Goal: Check status: Check status

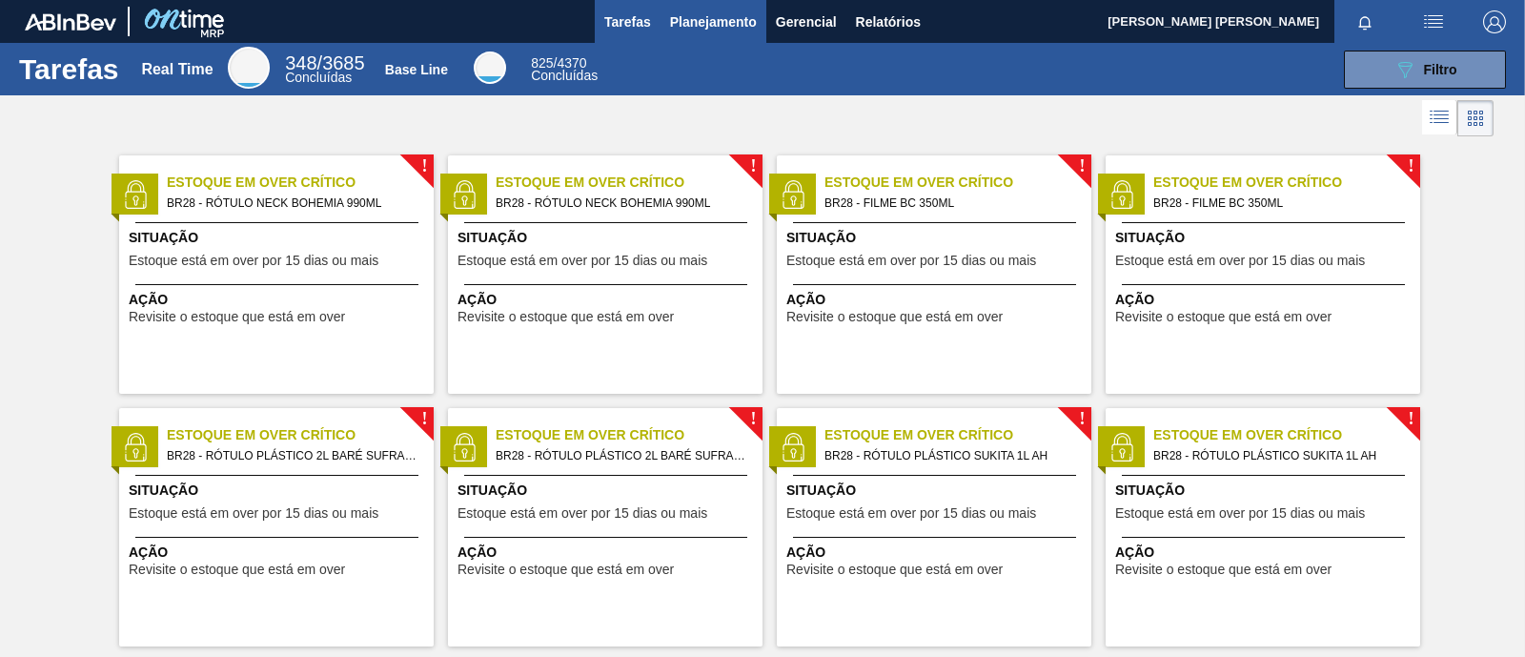
click at [709, 23] on span "Planejamento" at bounding box center [713, 21] width 87 height 23
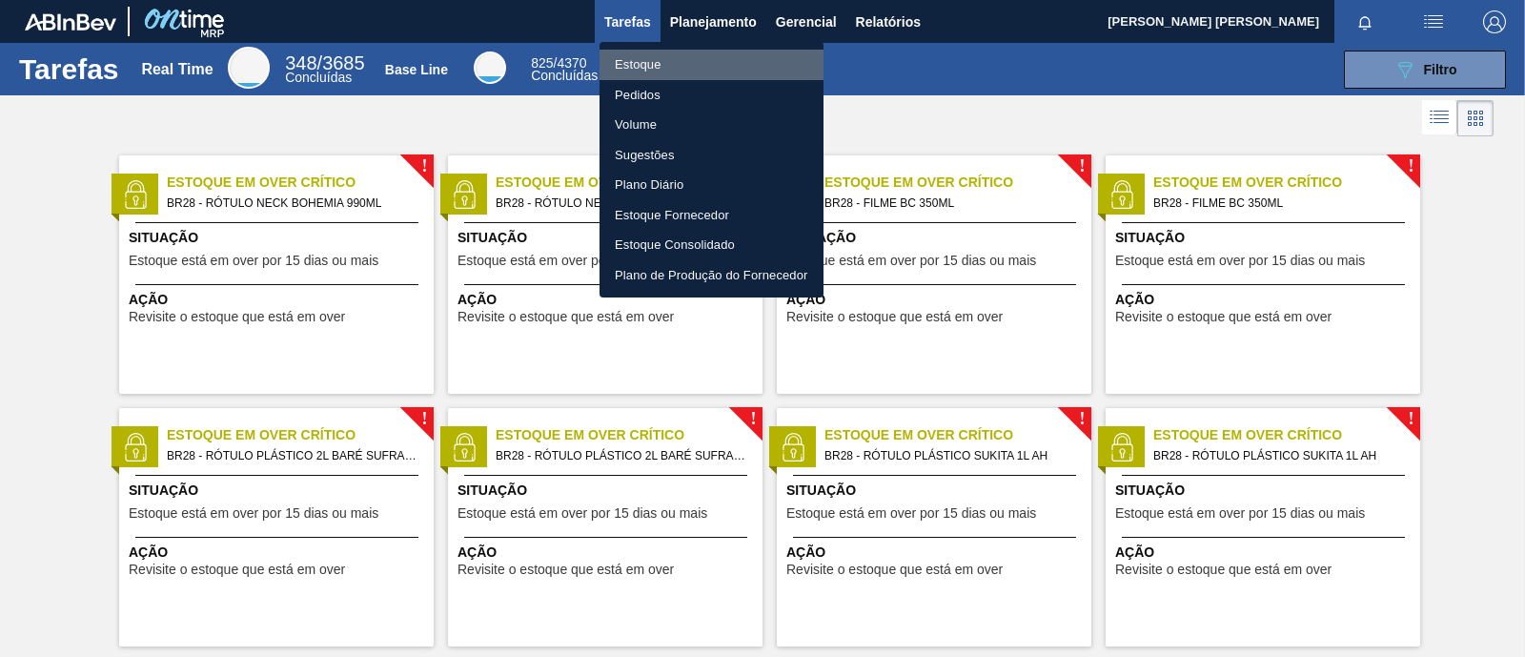
click at [692, 60] on li "Estoque" at bounding box center [712, 65] width 224 height 31
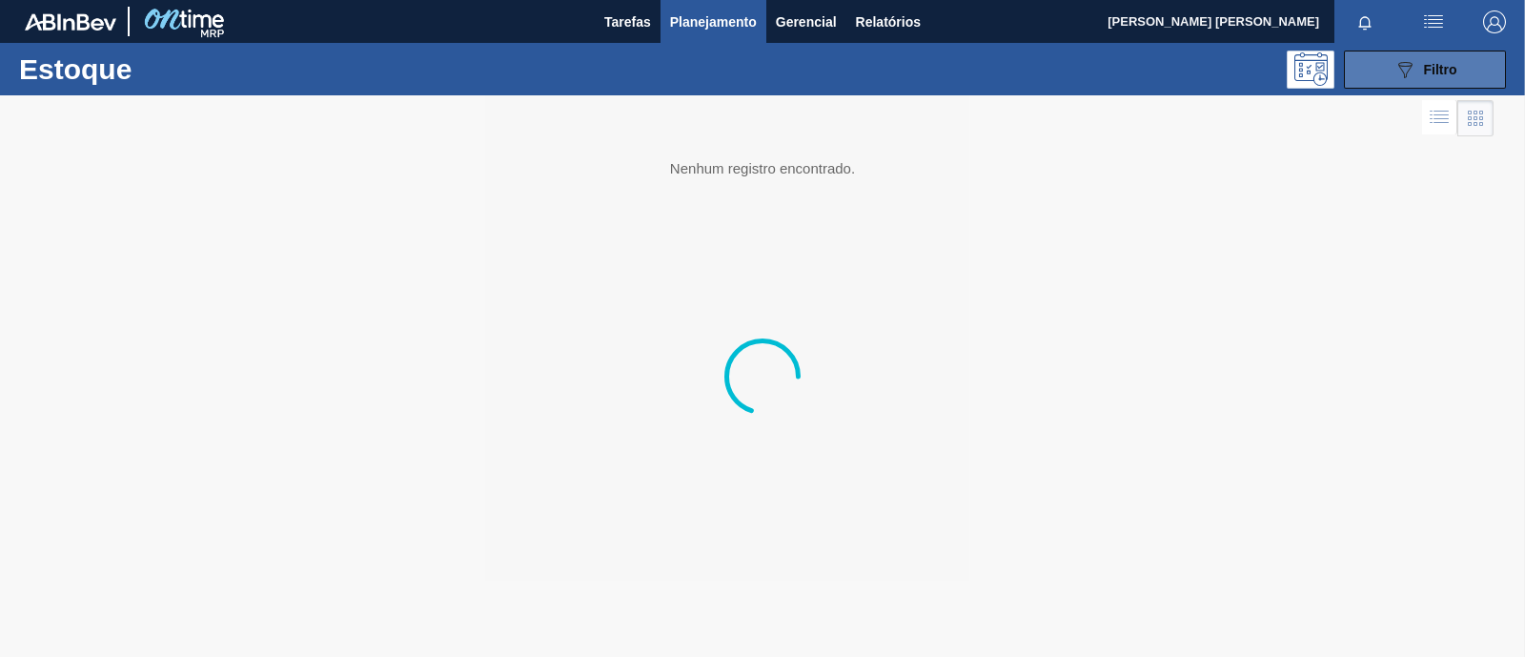
click at [1219, 65] on button "089F7B8B-B2A5-4AFE-B5C0-19BA573D28AC Filtro" at bounding box center [1425, 70] width 162 height 38
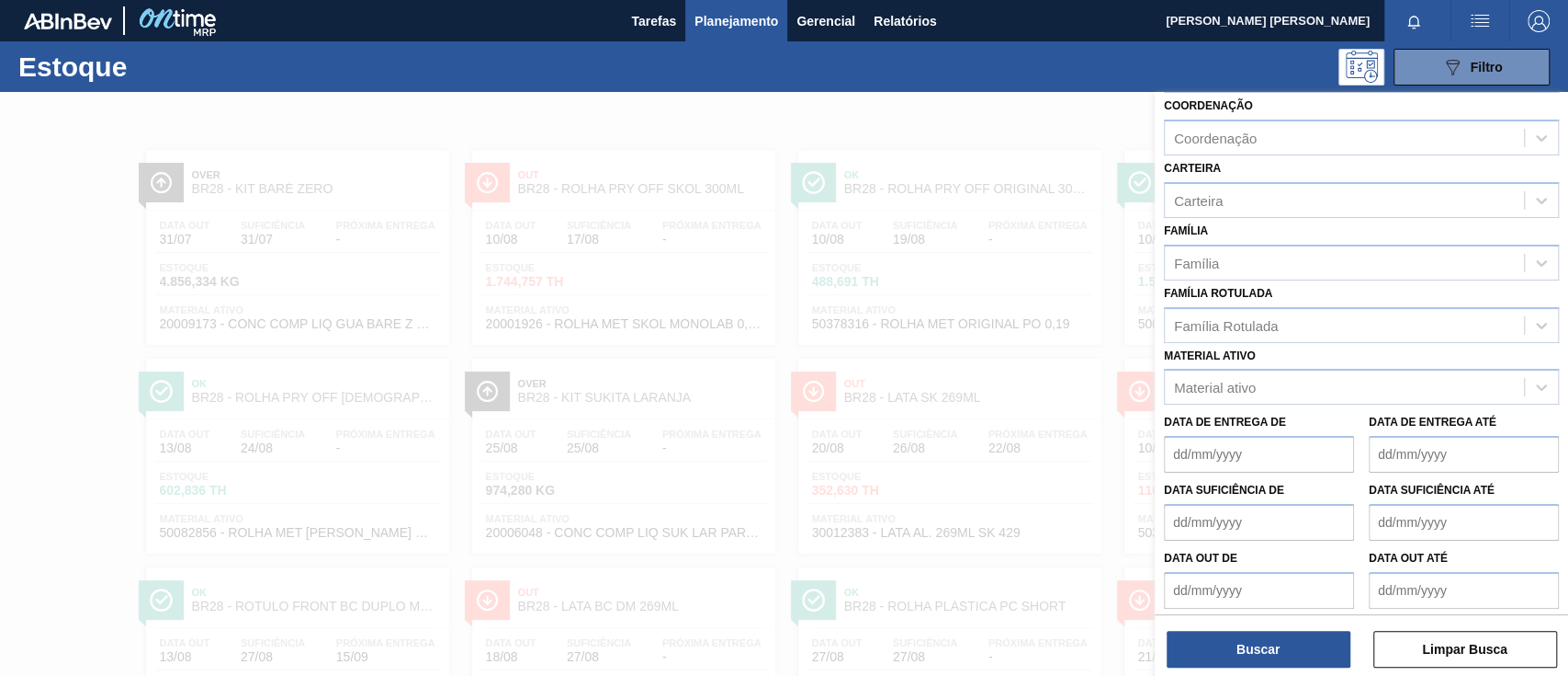
scroll to position [199, 0]
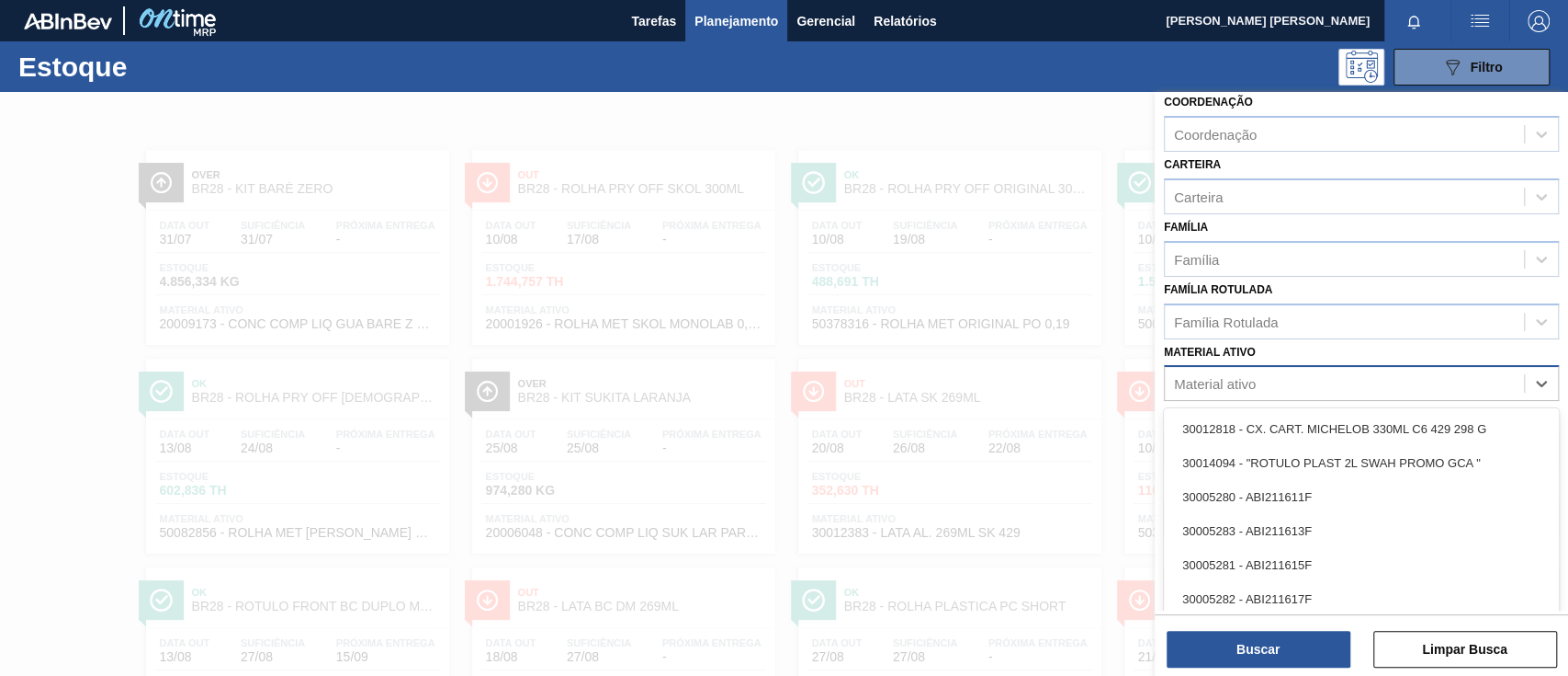
click at [1175, 370] on div "Material ativo" at bounding box center [1344, 384] width 359 height 27
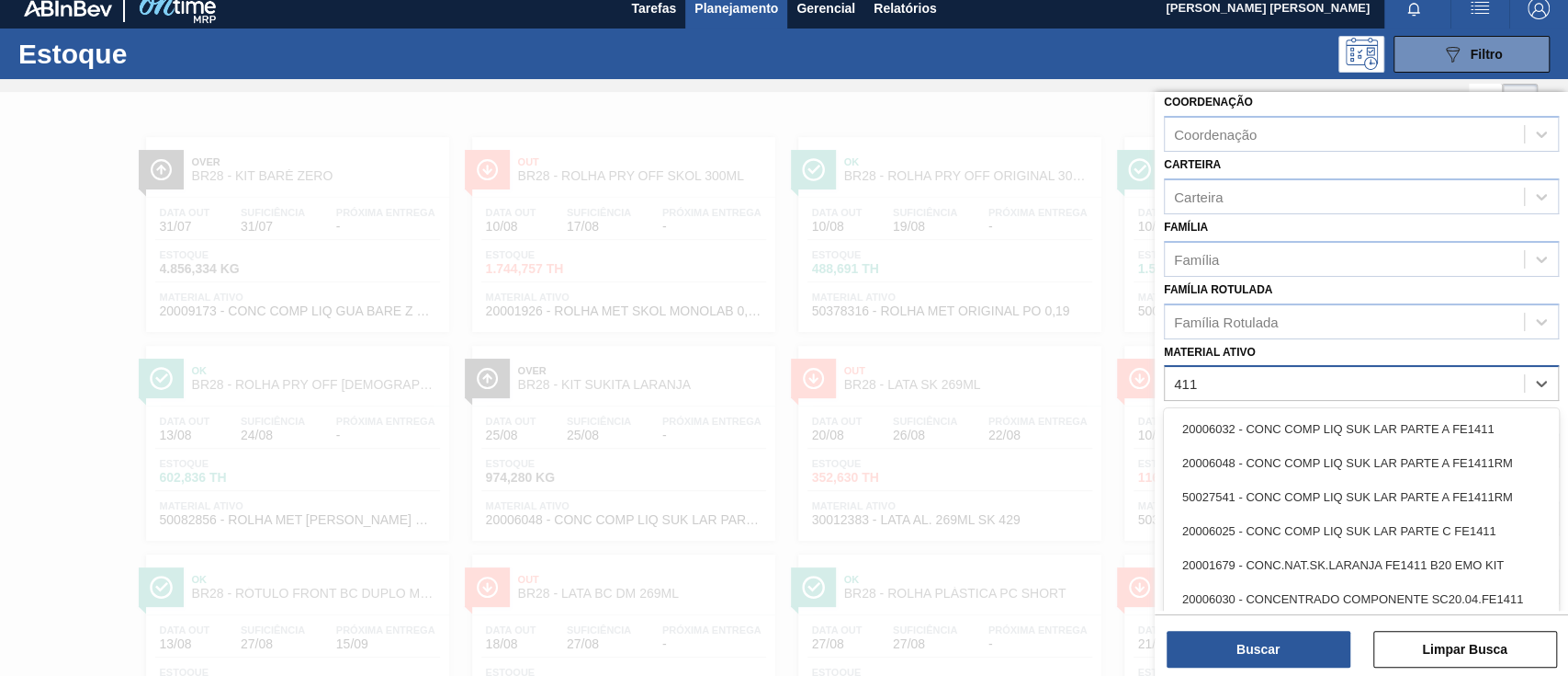
type ativo "41119"
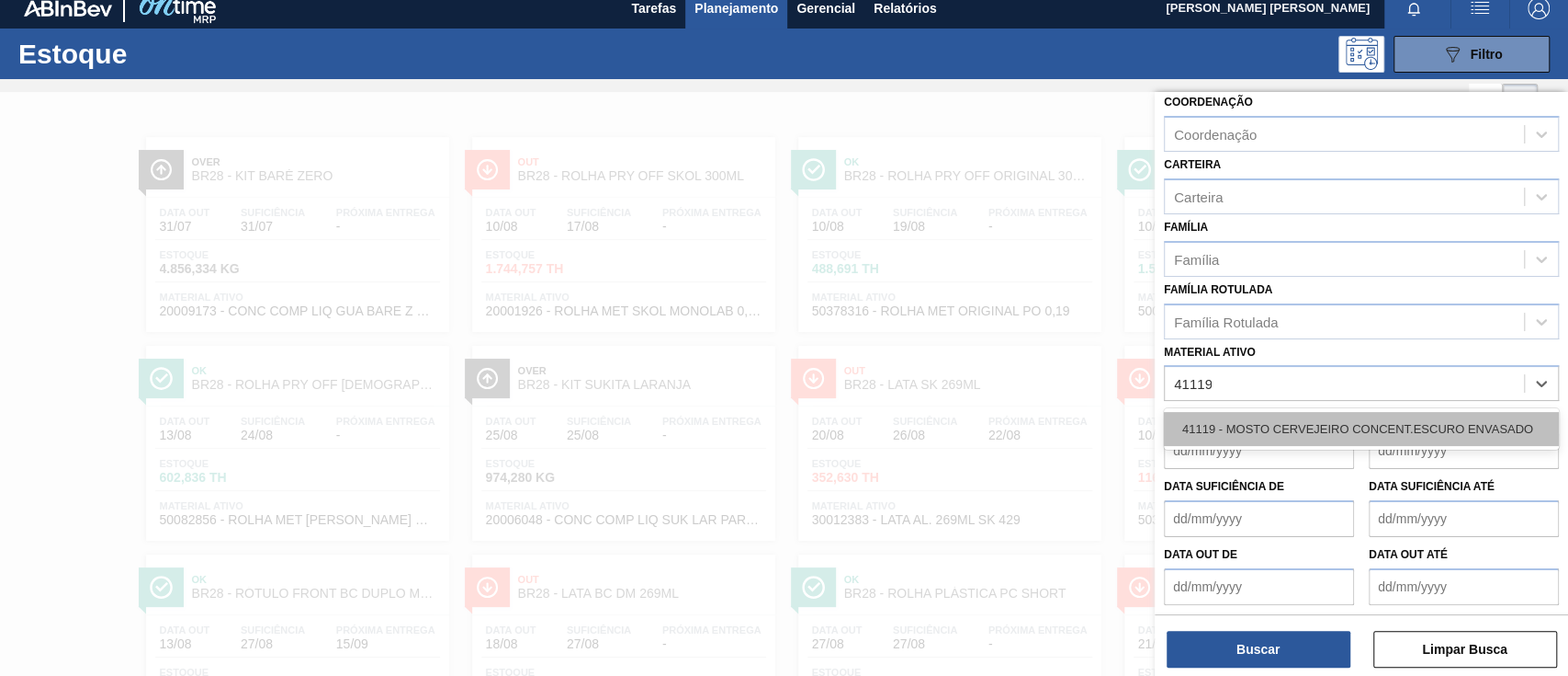
click at [1175, 430] on div "41119 - MOSTO CERVEJEIRO CONCENT.ESCURO ENVASADO" at bounding box center [1362, 428] width 395 height 34
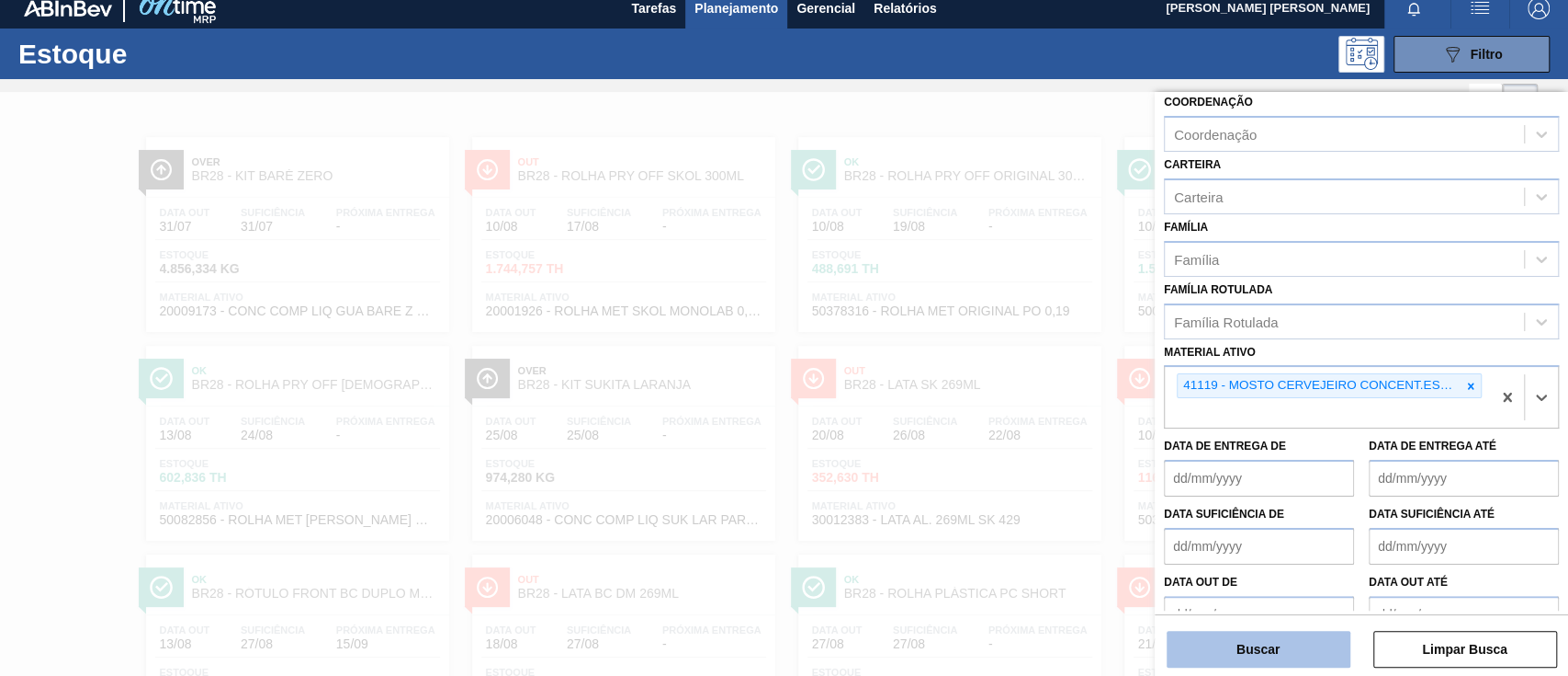
click at [1175, 505] on button "Buscar" at bounding box center [1259, 649] width 184 height 37
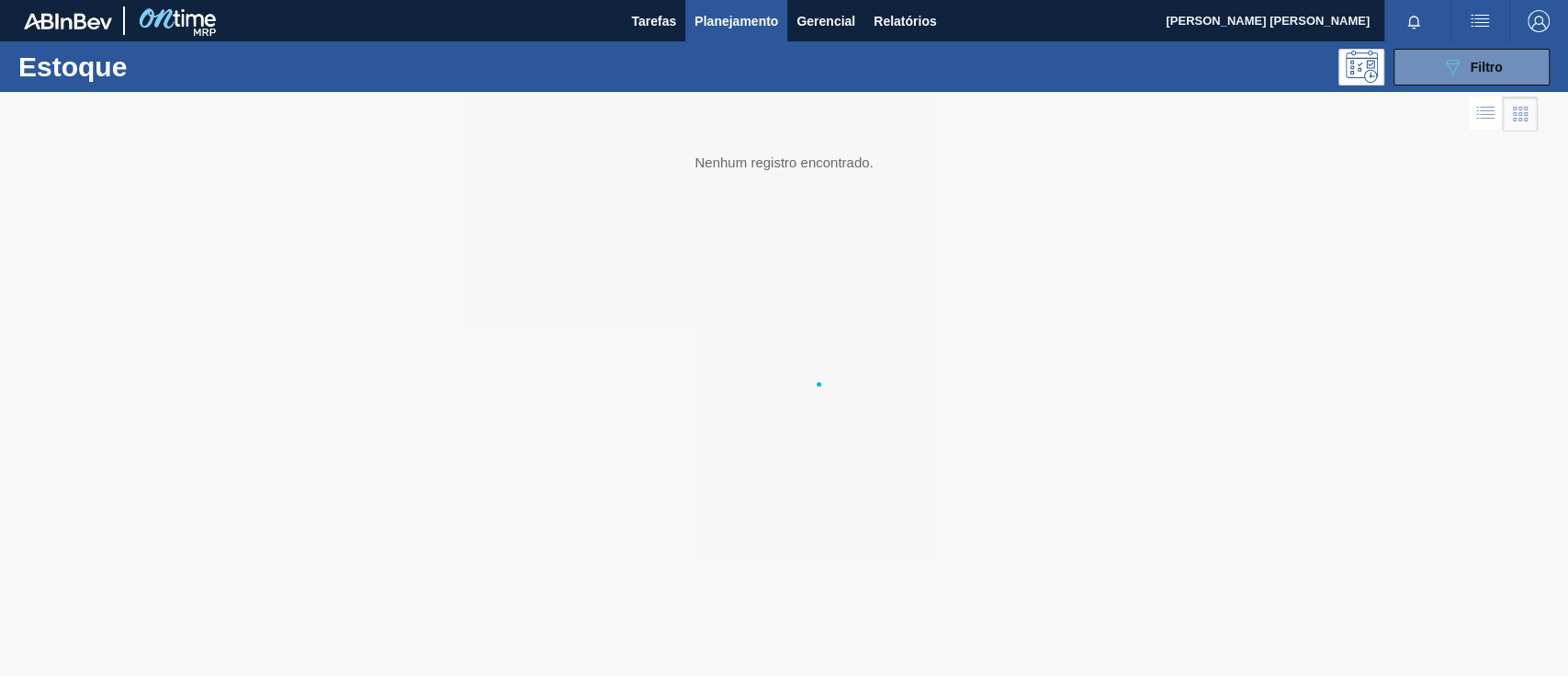
scroll to position [0, 0]
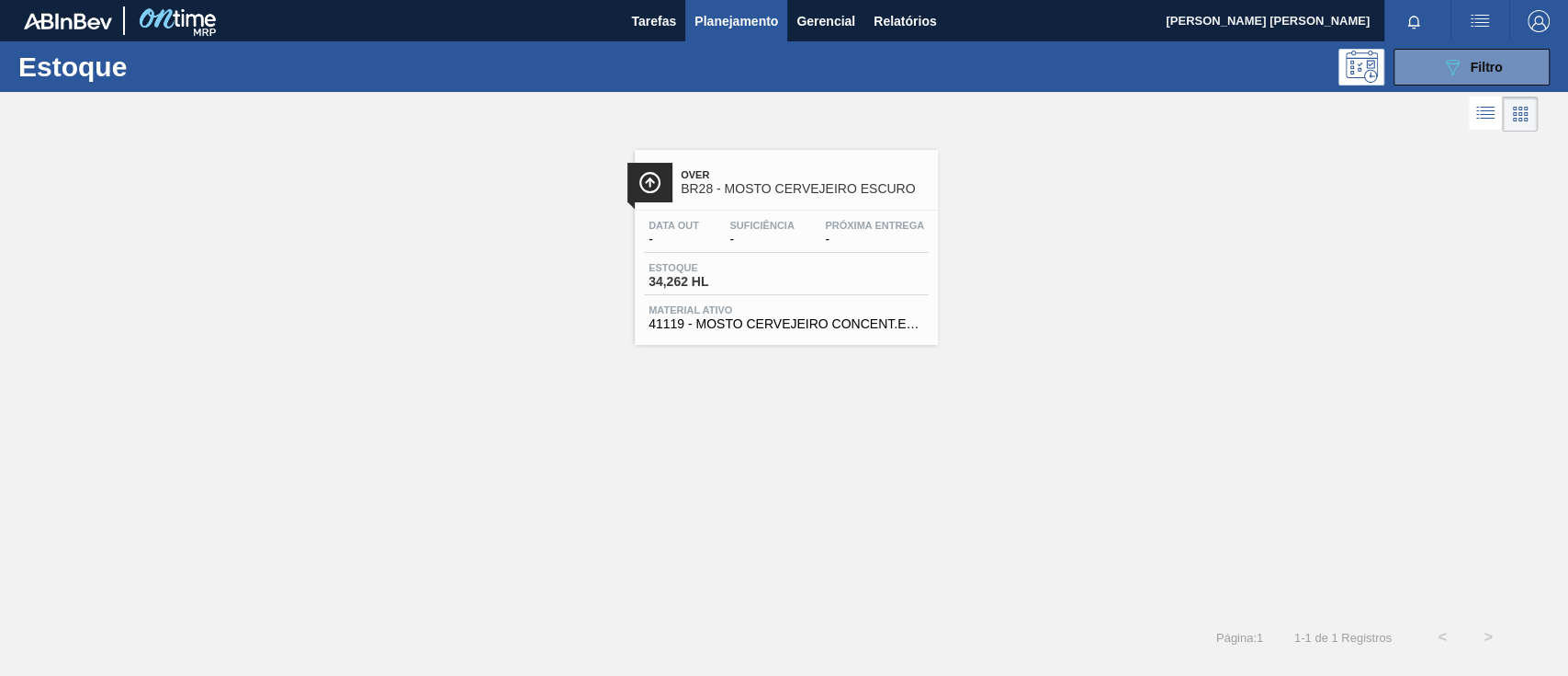
click at [756, 281] on span "34,262 HL" at bounding box center [712, 282] width 128 height 14
